Goal: Task Accomplishment & Management: Use online tool/utility

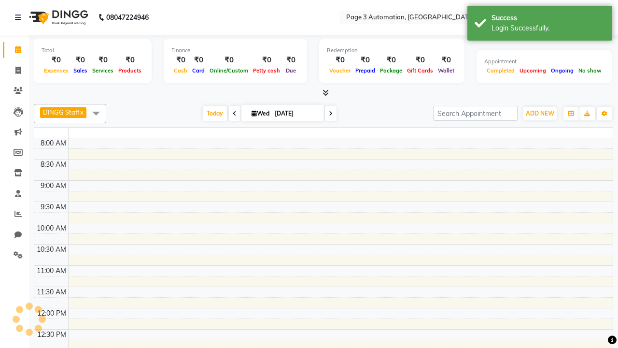
select select "en"
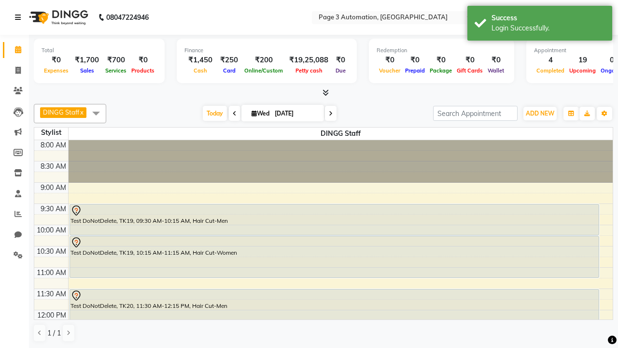
click at [20, 17] on icon at bounding box center [18, 17] width 6 height 7
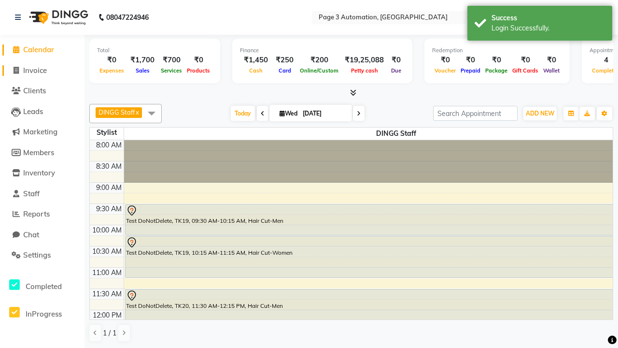
click at [42, 70] on span "Invoice" at bounding box center [35, 70] width 24 height 9
select select "service"
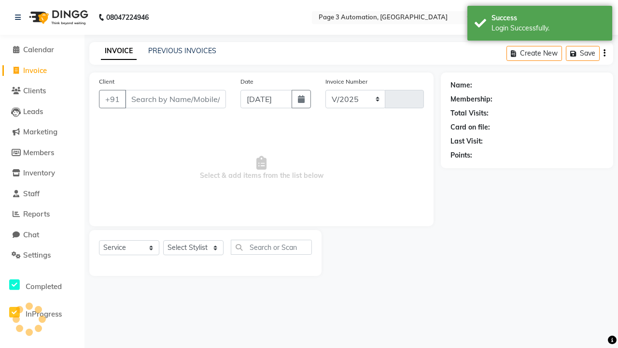
select select "2774"
type input "10043"
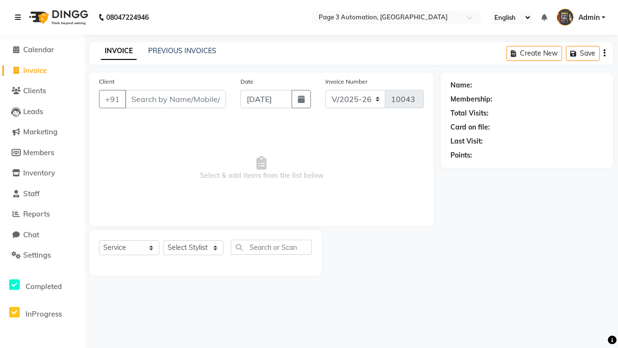
click at [20, 17] on icon at bounding box center [18, 17] width 6 height 7
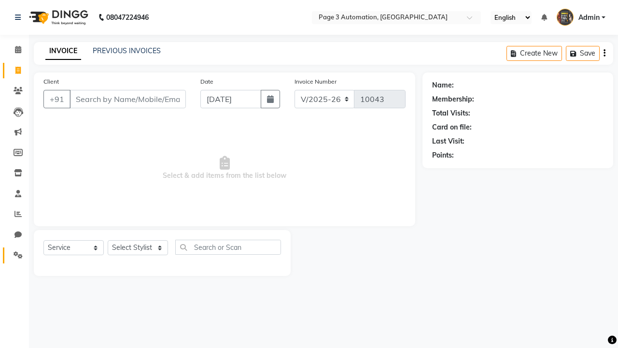
click at [14, 255] on icon at bounding box center [18, 254] width 9 height 7
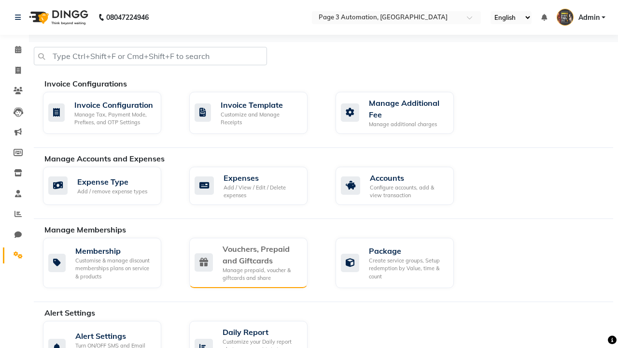
click at [261, 254] on div "Vouchers, Prepaid and Giftcards" at bounding box center [261, 254] width 77 height 23
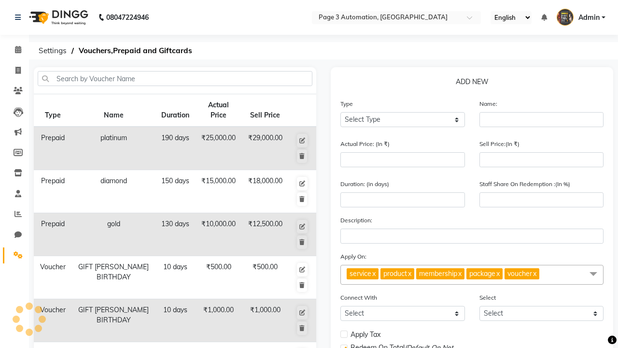
select select "G"
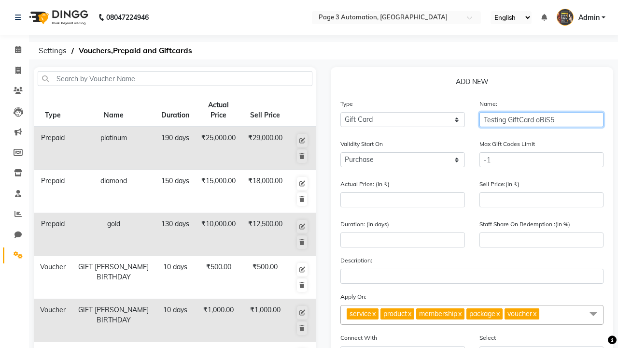
type input "Testing GiftCard oBiS5"
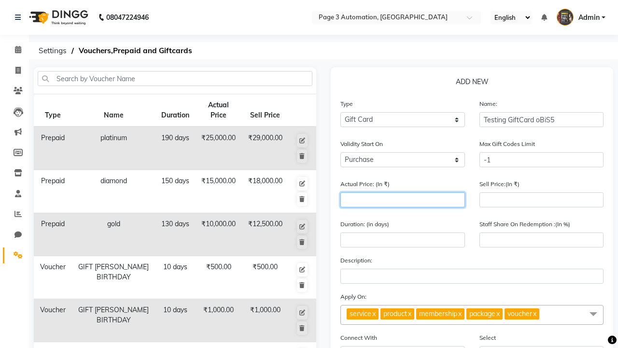
type input "1000"
type input "0"
type input "1000"
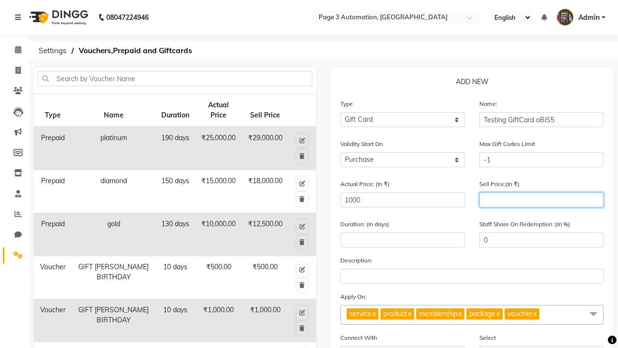
type input "900"
type input "90"
type input "900"
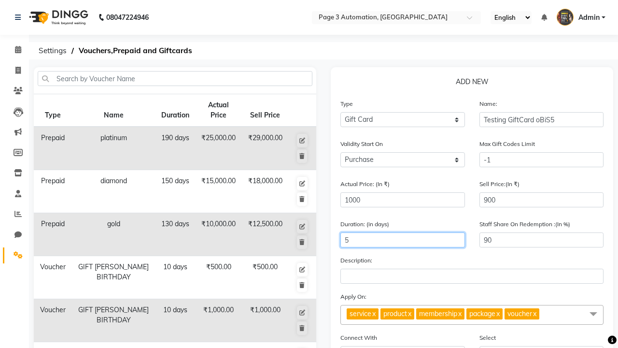
type input "5"
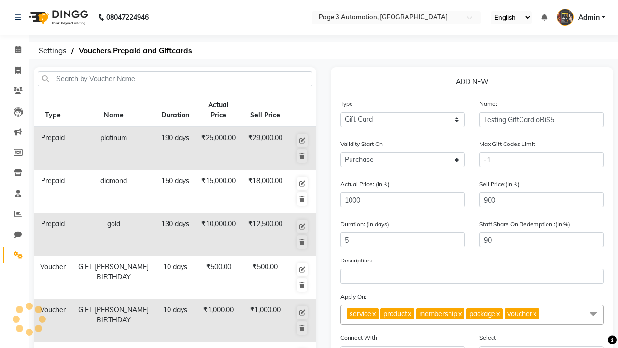
scroll to position [252, 0]
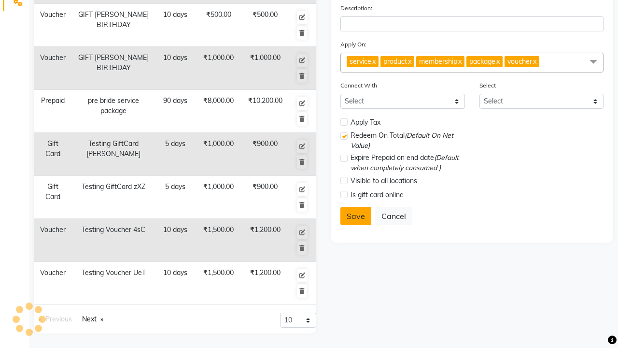
select select
checkbox input "false"
checkbox input "true"
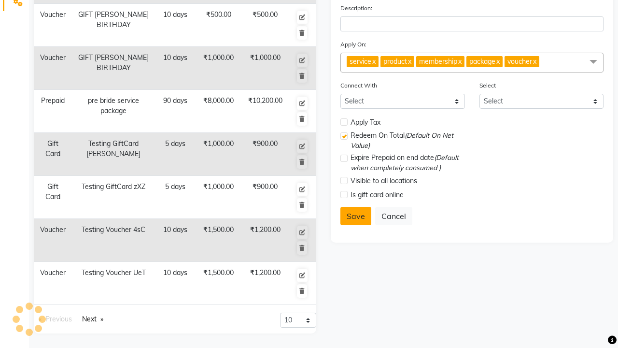
checkbox input "false"
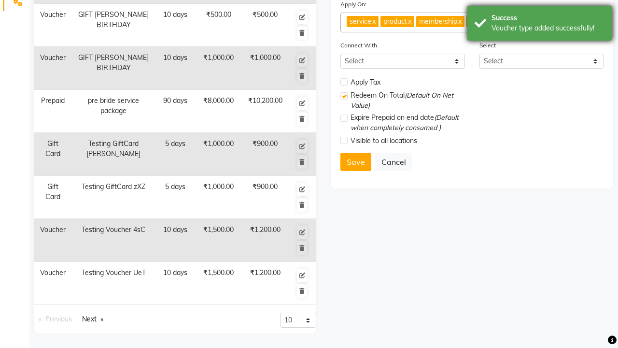
click at [540, 25] on div "Voucher type added successfully!" at bounding box center [549, 28] width 114 height 10
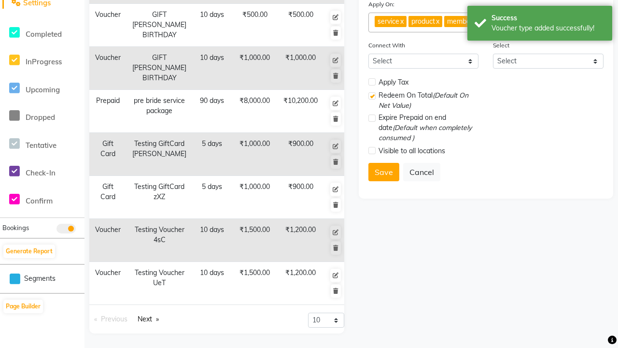
scroll to position [0, 0]
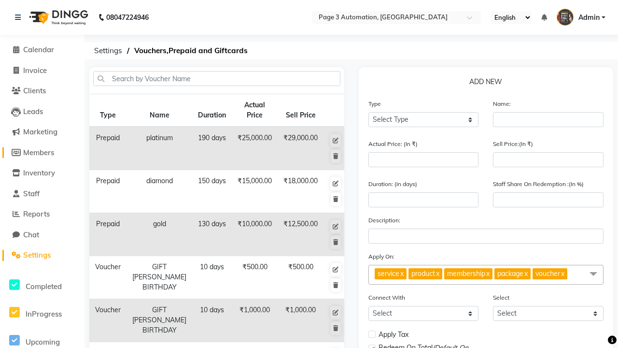
click at [42, 152] on span "Members" at bounding box center [38, 152] width 31 height 9
select select
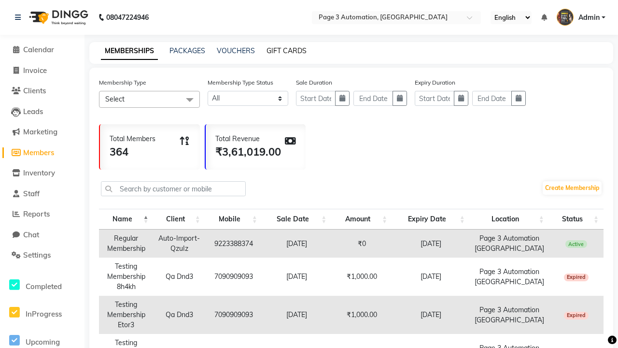
click at [287, 51] on link "GIFT CARDS" at bounding box center [287, 50] width 40 height 9
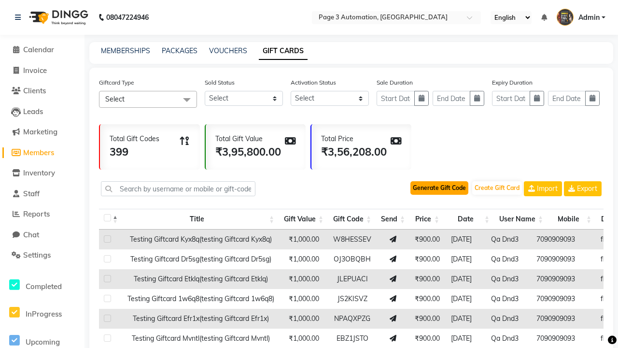
click at [440, 188] on button "Generate Gift Code" at bounding box center [440, 188] width 58 height 14
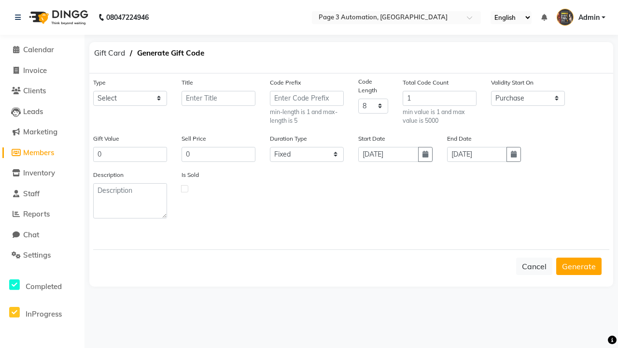
select select "25172"
type input "Testing GiftCard oBiS5"
type input "1000"
type input "900"
select select "flexible"
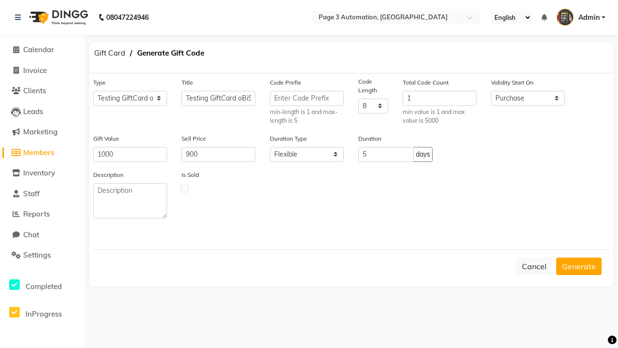
click at [185, 188] on label at bounding box center [184, 188] width 7 height 7
click at [185, 188] on input "checkbox" at bounding box center [185, 188] width 6 height 6
checkbox input "true"
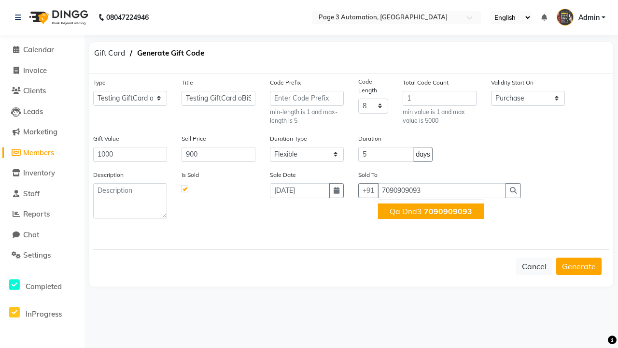
click at [431, 211] on span "7090909093" at bounding box center [448, 211] width 48 height 10
type input "7090909093"
click at [579, 266] on button "Generate" at bounding box center [579, 266] width 45 height 17
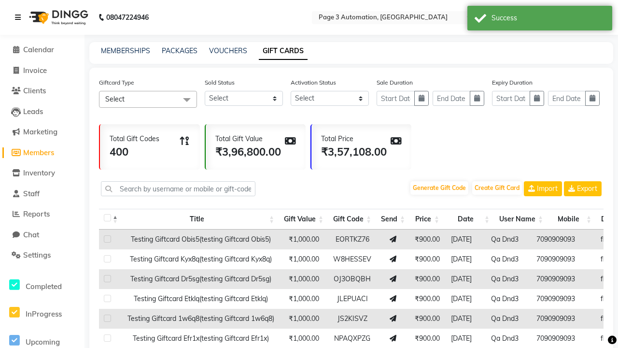
click at [20, 17] on icon at bounding box center [18, 17] width 6 height 7
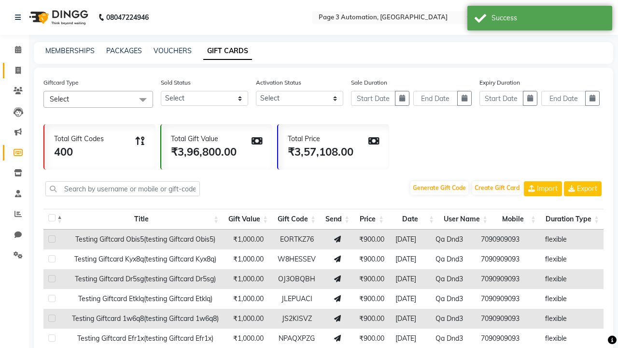
click at [14, 70] on span at bounding box center [18, 70] width 17 height 11
select select "2774"
select select "service"
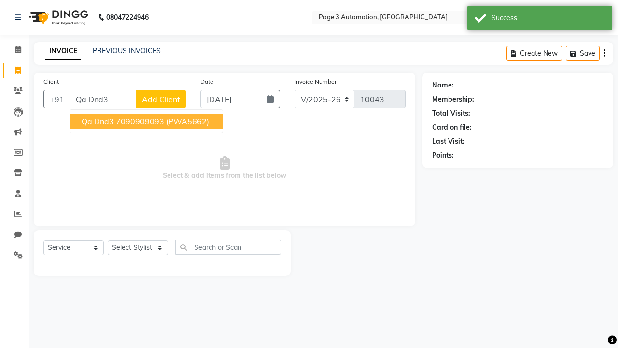
click at [147, 121] on ngb-highlight "7090909093" at bounding box center [140, 121] width 48 height 10
type input "7090909093"
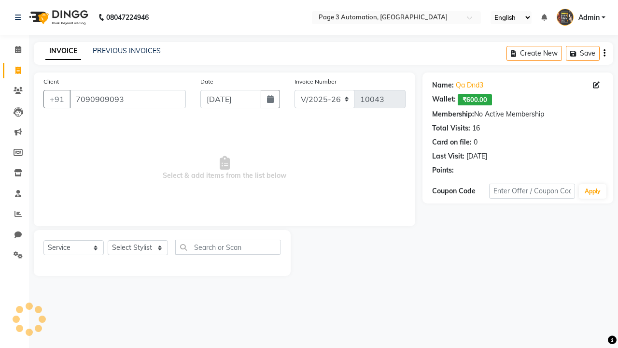
select select "71572"
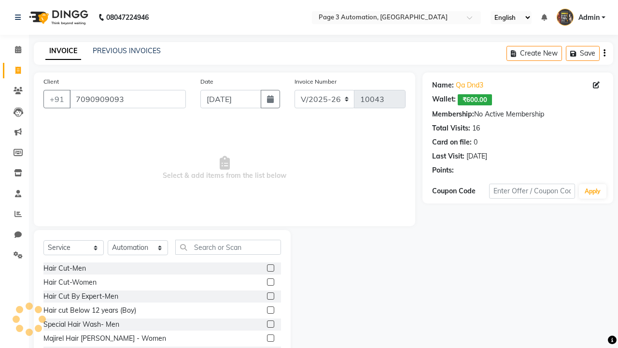
click at [270, 324] on label at bounding box center [270, 323] width 7 height 7
click at [270, 324] on input "checkbox" at bounding box center [270, 324] width 6 height 6
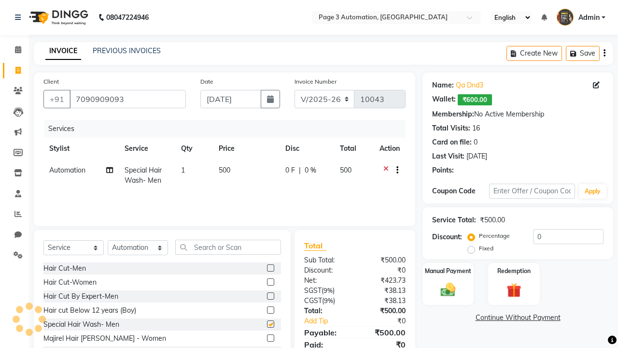
checkbox input "false"
click at [514, 271] on label "Redemption" at bounding box center [514, 270] width 35 height 9
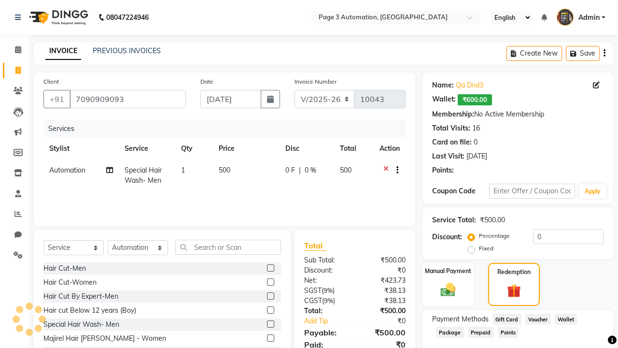
click at [507, 318] on span "Gift Card" at bounding box center [507, 319] width 29 height 11
